Goal: Navigation & Orientation: Find specific page/section

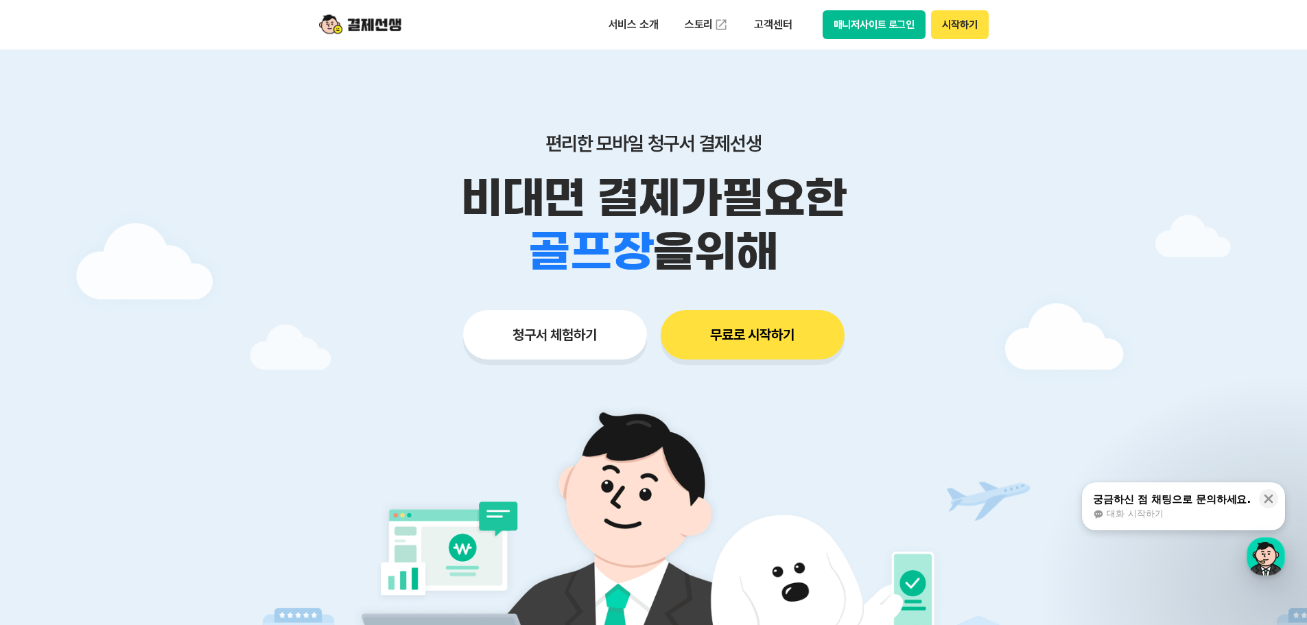
click at [1247, 305] on div at bounding box center [653, 411] width 1307 height 724
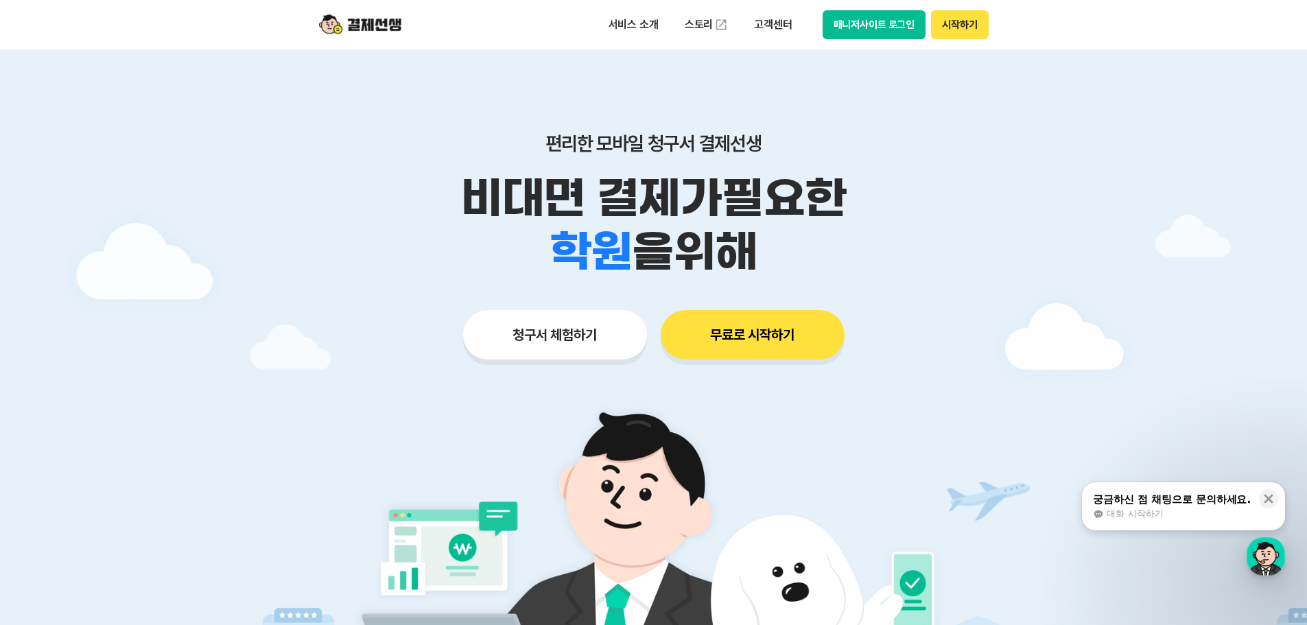
click at [956, 28] on button "시작하기" at bounding box center [959, 24] width 57 height 29
click at [346, 152] on p "편리한 모바일 청구서 결제선생" at bounding box center [653, 143] width 702 height 23
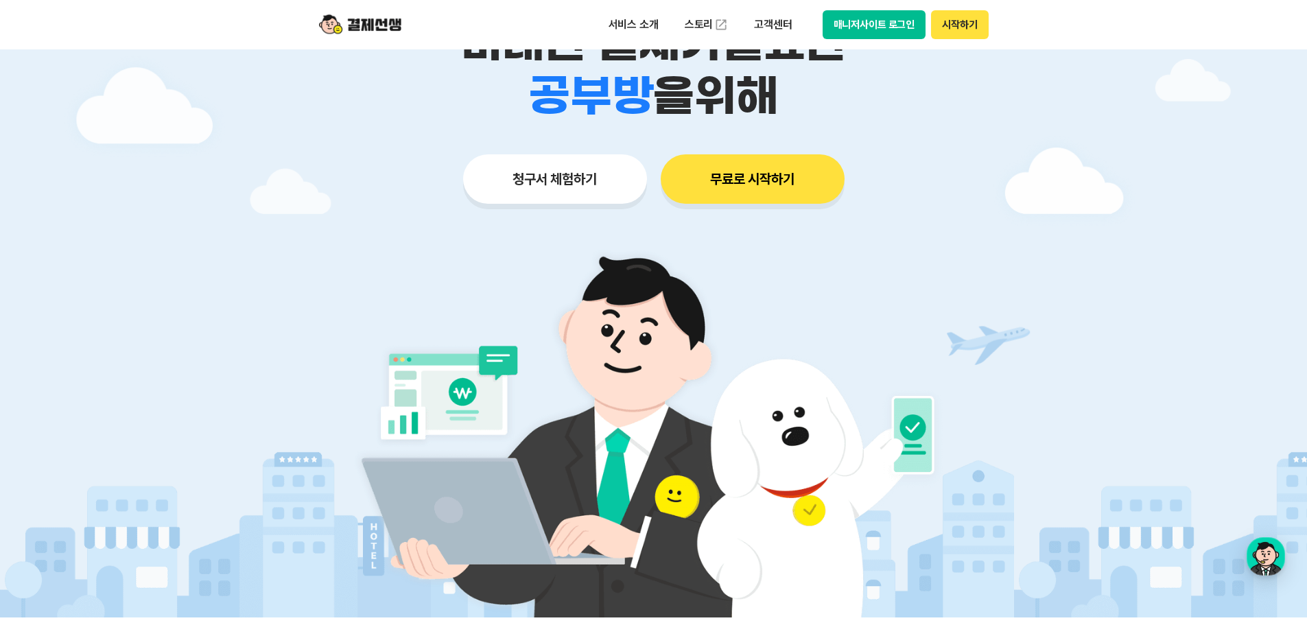
scroll to position [206, 0]
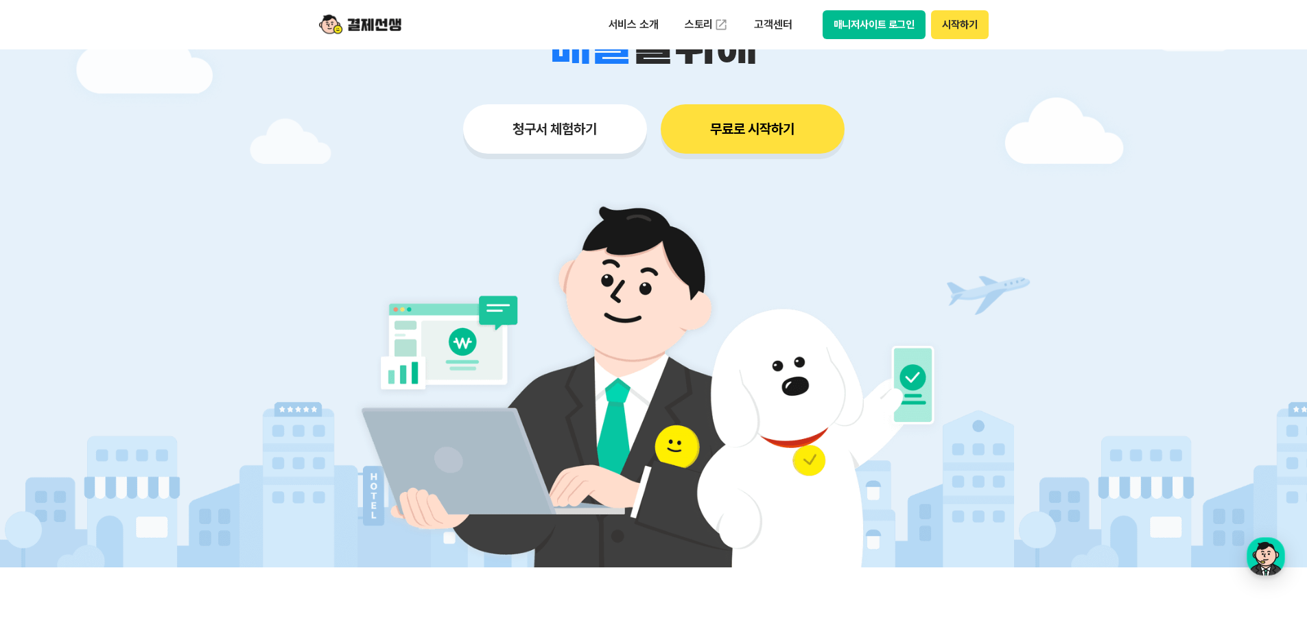
click at [299, 152] on div at bounding box center [653, 206] width 1307 height 724
click at [969, 25] on button "시작하기" at bounding box center [959, 24] width 57 height 29
click at [891, 22] on button "매니저사이트 로그인" at bounding box center [874, 24] width 104 height 29
